Goal: Task Accomplishment & Management: Use online tool/utility

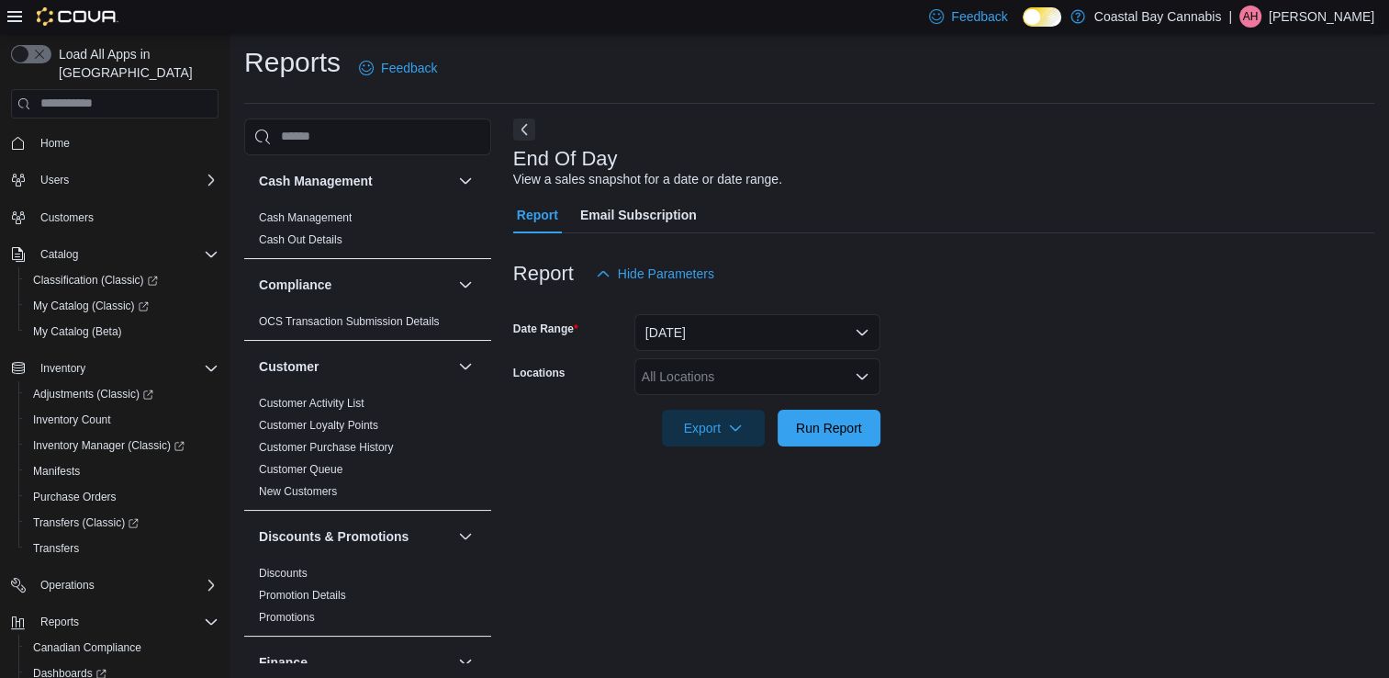
scroll to position [97, 0]
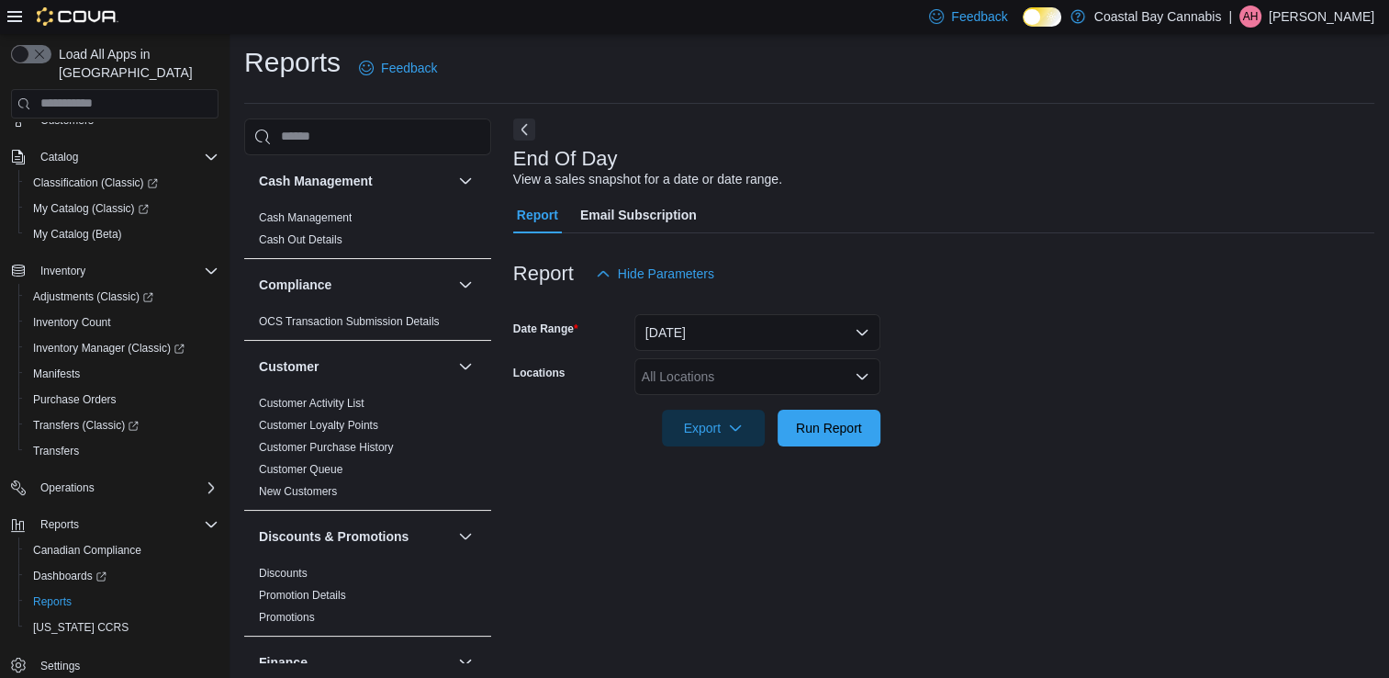
click at [951, 267] on div "Report Hide Parameters" at bounding box center [943, 273] width 861 height 37
click at [988, 298] on div at bounding box center [943, 303] width 861 height 22
click at [1194, 136] on div "End Of Day View a sales snapshot for a date or date range. Report Email Subscri…" at bounding box center [943, 390] width 861 height 545
click at [1092, 241] on div at bounding box center [943, 244] width 861 height 22
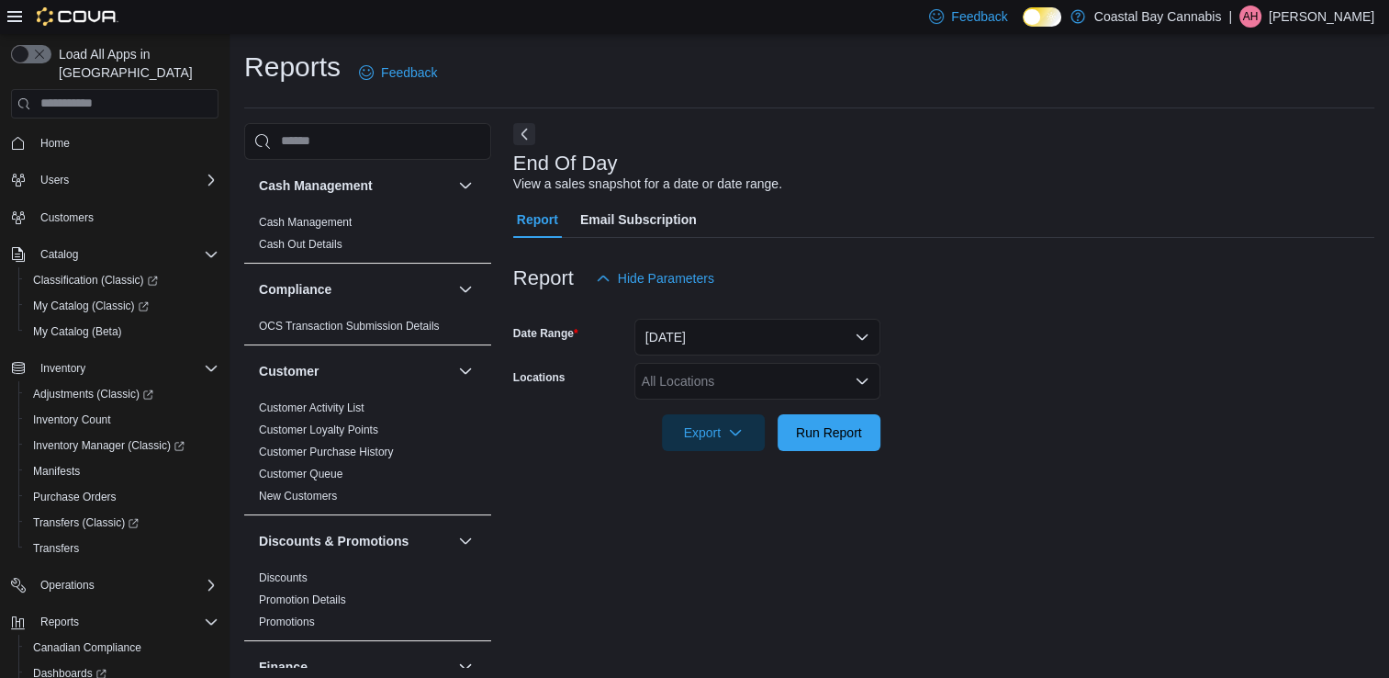
scroll to position [5, 0]
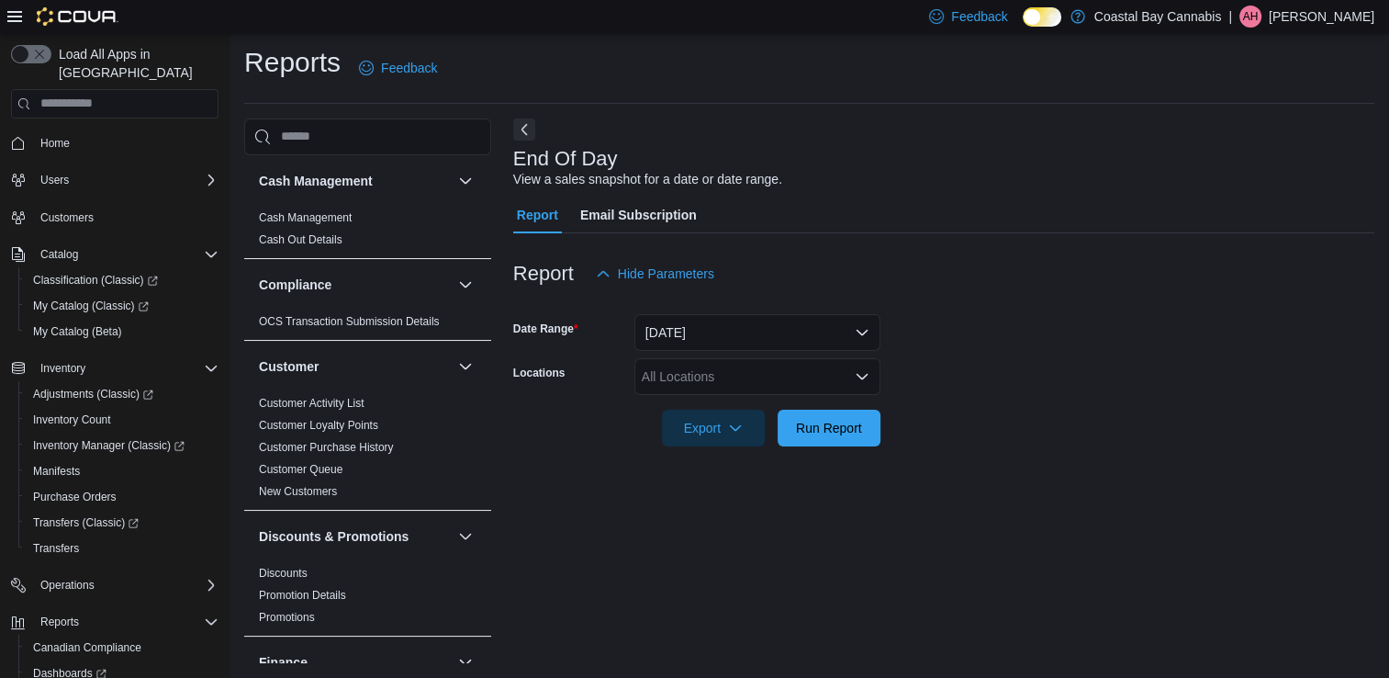
click at [862, 377] on icon "Open list of options" at bounding box center [862, 377] width 11 height 6
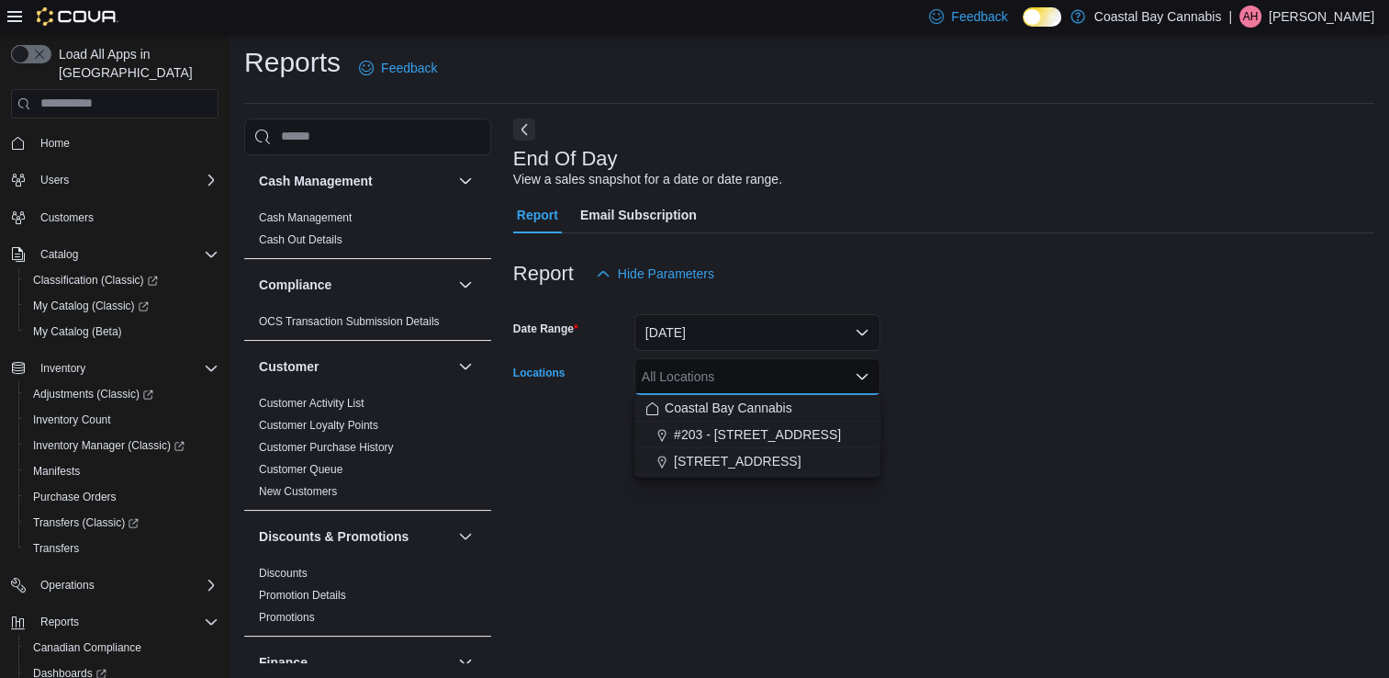
click at [772, 466] on span "1095 Sunshine Coast Hwy" at bounding box center [737, 461] width 127 height 18
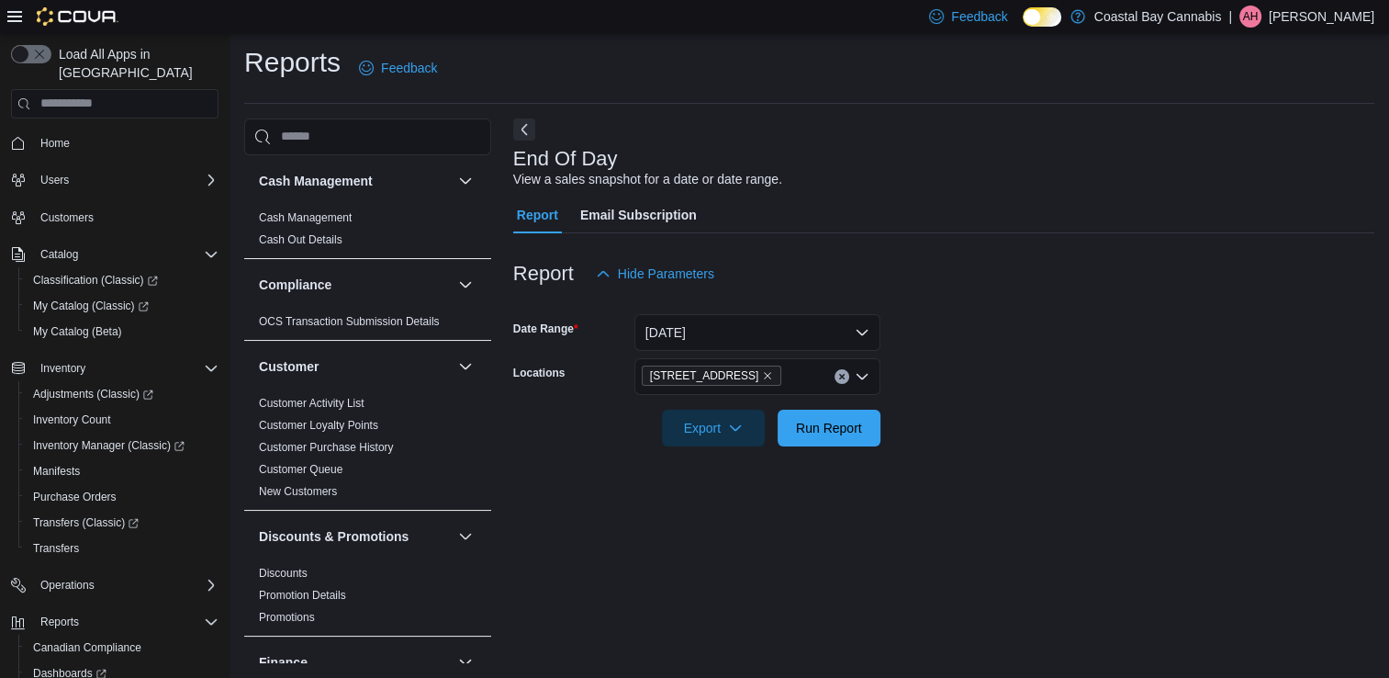
click at [1205, 556] on div "End Of Day View a sales snapshot for a date or date range. Report Email Subscri…" at bounding box center [943, 390] width 861 height 545
click at [746, 435] on span "Export" at bounding box center [713, 427] width 81 height 37
click at [728, 505] on span "Export to Pdf" at bounding box center [716, 501] width 83 height 15
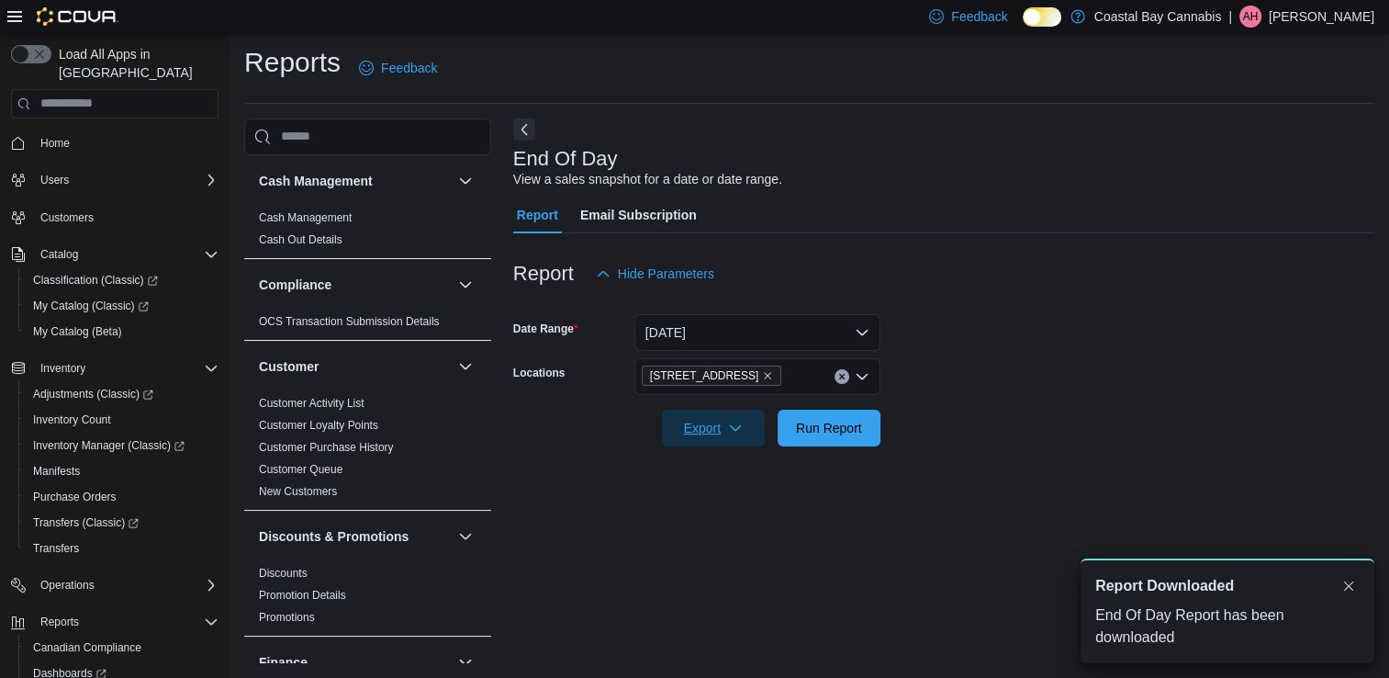
scroll to position [0, 0]
